Goal: Information Seeking & Learning: Learn about a topic

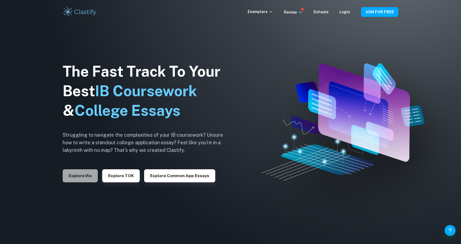
click at [82, 171] on button "Explore IAs" at bounding box center [80, 176] width 35 height 13
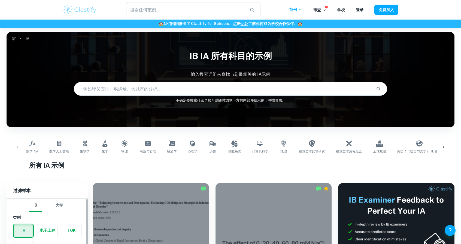
scroll to position [163, 0]
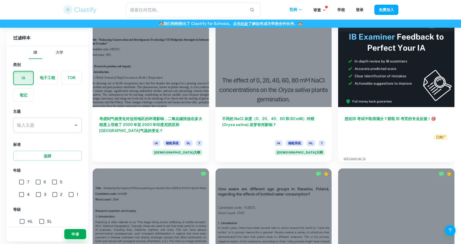
click at [57, 123] on input "输入主题" at bounding box center [44, 125] width 56 height 10
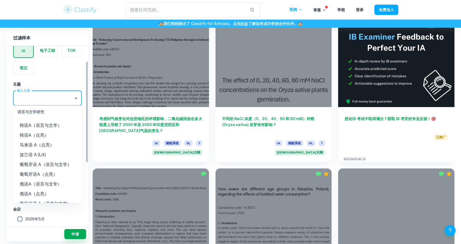
click at [56, 75] on div "IB 大学 类别 IA 电子工程 TOK 笔记 主题 输入主题 输入主题 标准 选择 年级 7 6 5 4 3 2 1 等级 HL SL 会议 2026年5月…" at bounding box center [48, 176] width 82 height 315
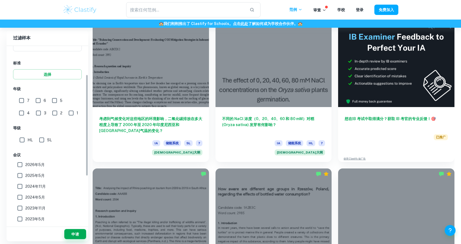
scroll to position [0, 0]
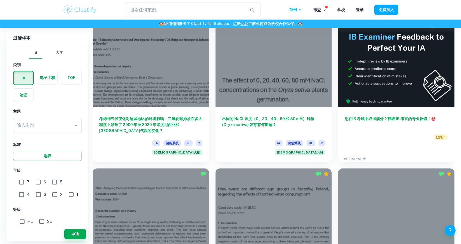
click at [33, 53] on button "IB" at bounding box center [35, 52] width 13 height 13
click at [22, 81] on label "button" at bounding box center [24, 78] width 20 height 13
click at [0, 0] on input "radio" at bounding box center [0, 0] width 0 height 0
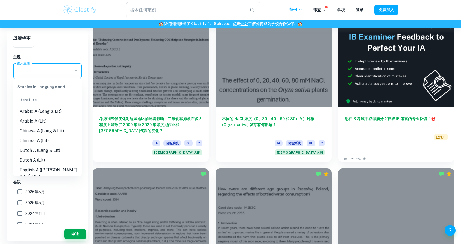
click at [63, 72] on input "输入主题" at bounding box center [44, 71] width 56 height 10
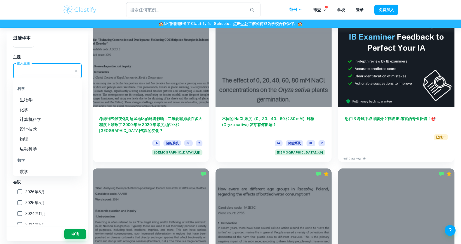
scroll to position [653, 0]
click at [42, 100] on li "计算机科学" at bounding box center [47, 105] width 69 height 10
type input "Computer Science"
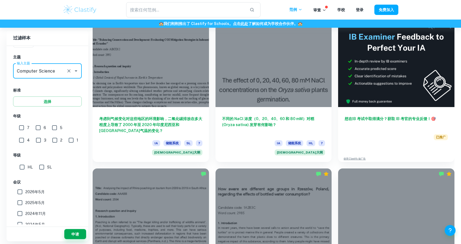
click at [40, 165] on input "SL" at bounding box center [41, 167] width 11 height 11
checkbox input "true"
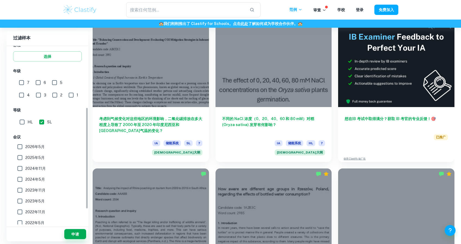
scroll to position [109, 0]
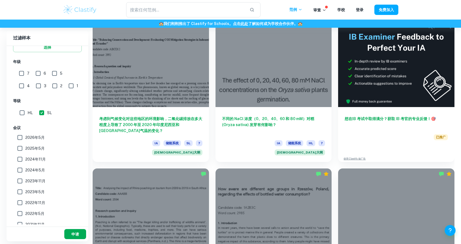
click at [76, 236] on font "申请" at bounding box center [75, 234] width 8 height 4
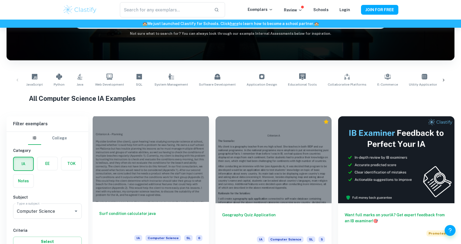
scroll to position [136, 0]
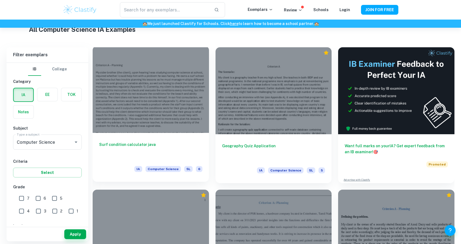
click at [162, 147] on h6 "Surf condition calculator java" at bounding box center [150, 151] width 103 height 18
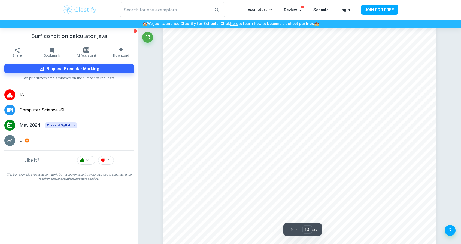
scroll to position [3754, 0]
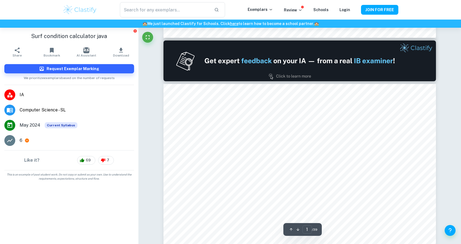
type input "2"
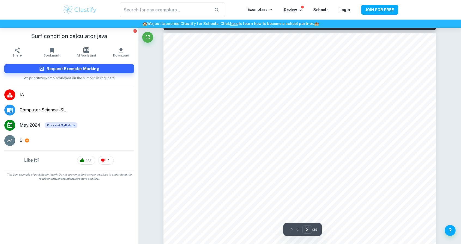
scroll to position [459, 0]
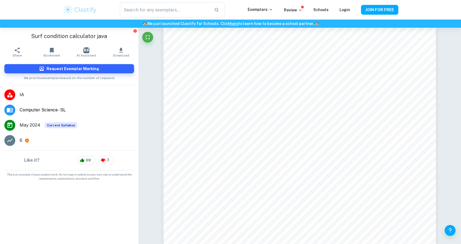
click at [134, 91] on li "IA" at bounding box center [69, 94] width 138 height 15
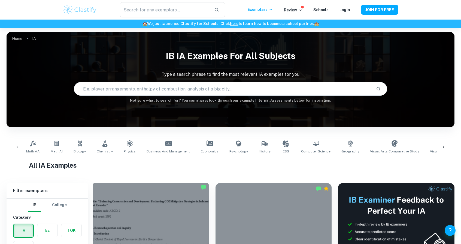
click at [134, 215] on div at bounding box center [151, 225] width 116 height 87
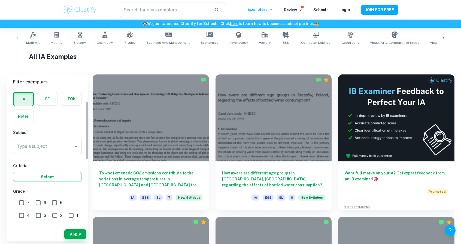
scroll to position [27, 0]
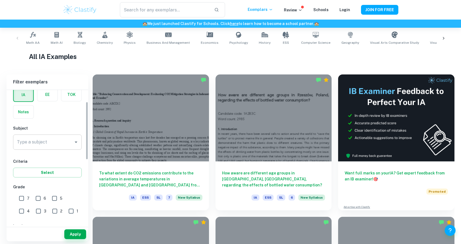
click at [67, 144] on input "Type a subject" at bounding box center [44, 142] width 56 height 10
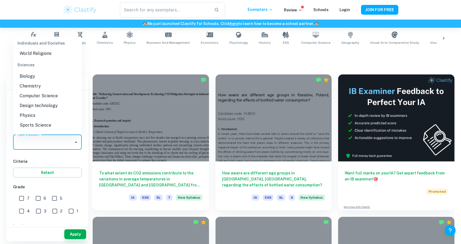
scroll to position [681, 0]
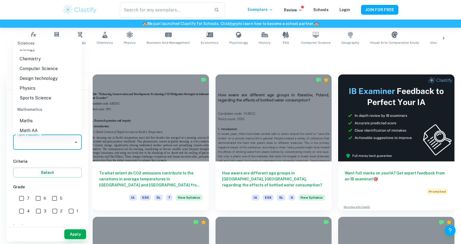
click at [49, 69] on li "Computer Science" at bounding box center [47, 69] width 69 height 10
type input "Computer Science"
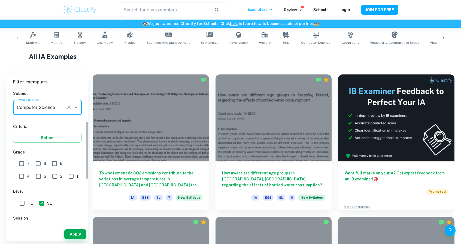
scroll to position [82, 0]
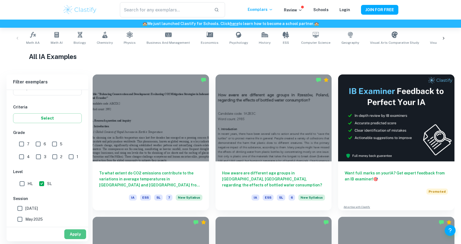
click at [77, 234] on button "Apply" at bounding box center [75, 235] width 22 height 10
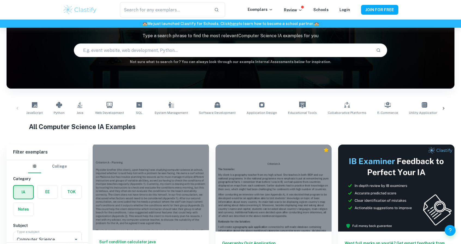
scroll to position [82, 0]
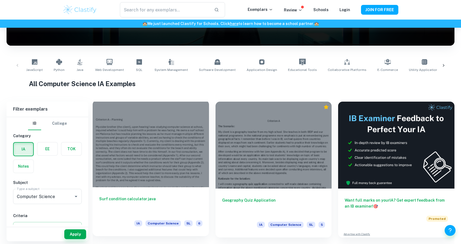
click at [151, 165] on div at bounding box center [151, 143] width 116 height 87
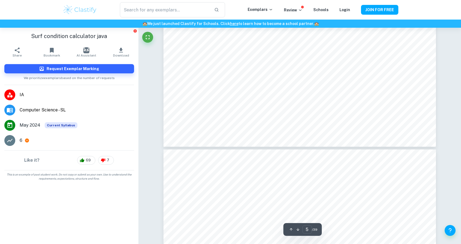
type input "6"
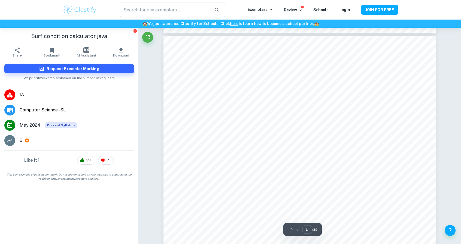
scroll to position [2042, 0]
